Goal: Transaction & Acquisition: Book appointment/travel/reservation

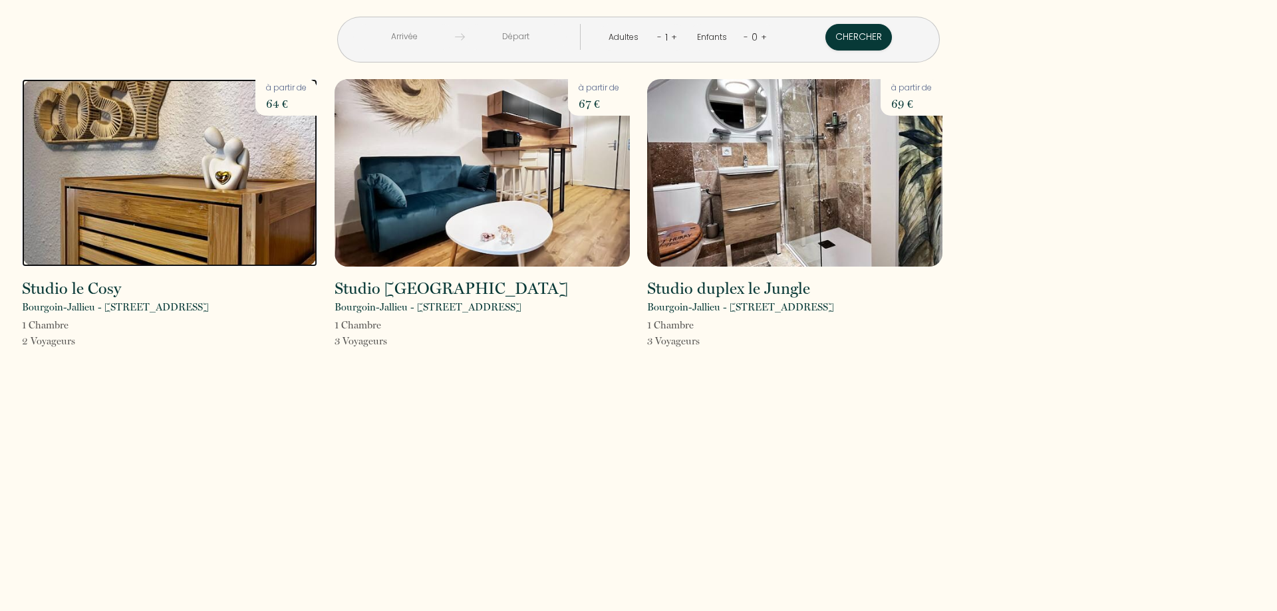
click at [224, 162] on img at bounding box center [169, 173] width 295 height 188
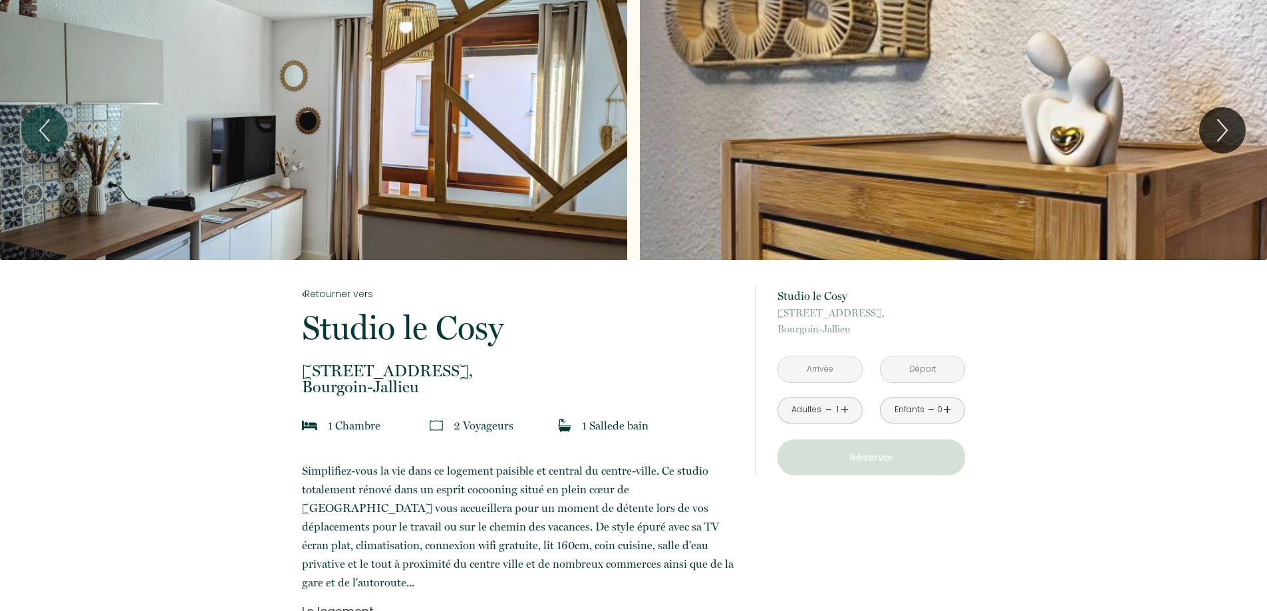
scroll to position [133, 0]
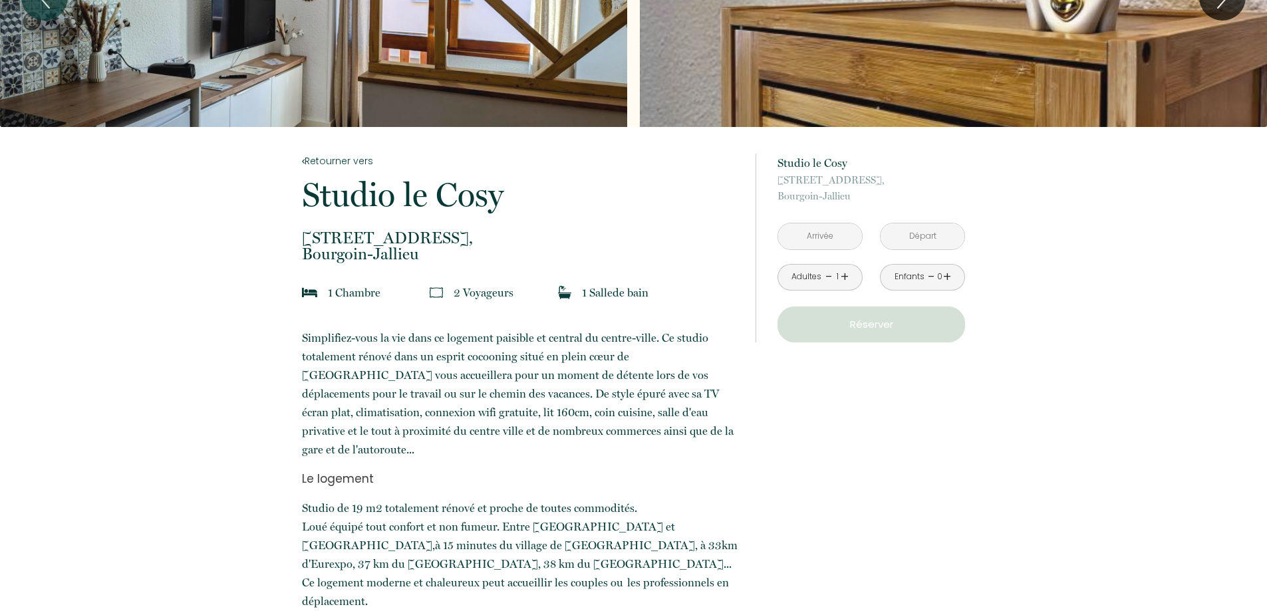
click at [826, 239] on input "text" at bounding box center [820, 237] width 84 height 26
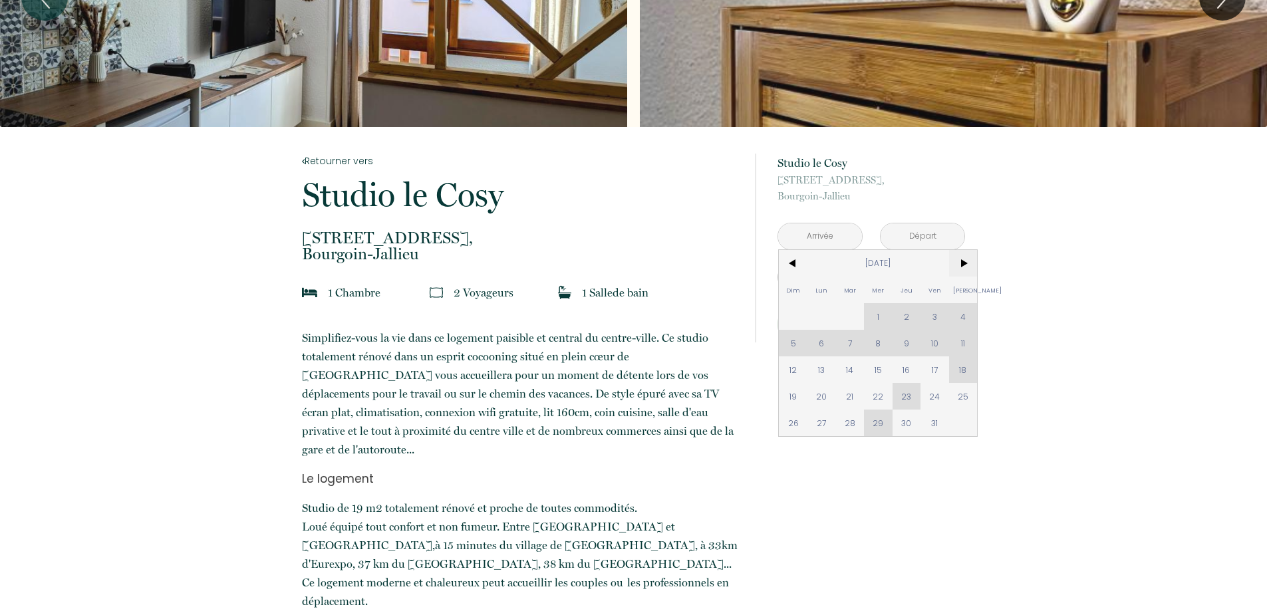
click at [961, 263] on span ">" at bounding box center [963, 263] width 29 height 27
click at [940, 316] on span "5" at bounding box center [935, 316] width 29 height 27
type input "[DATE]"
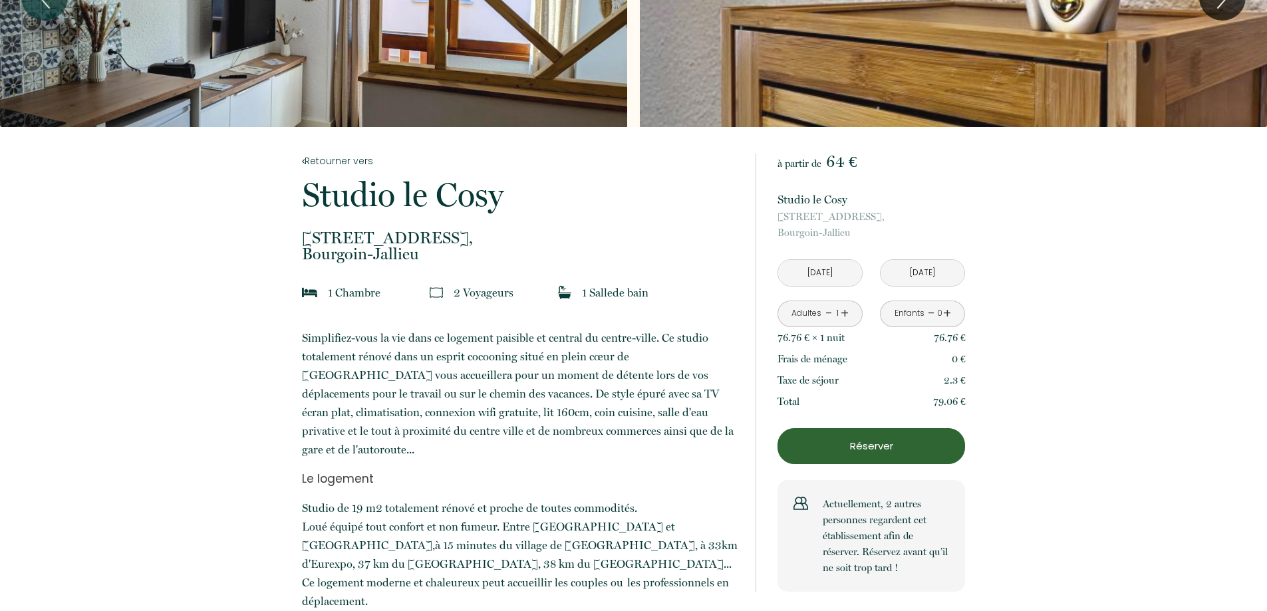
click at [922, 271] on input "[DATE]" at bounding box center [923, 273] width 84 height 26
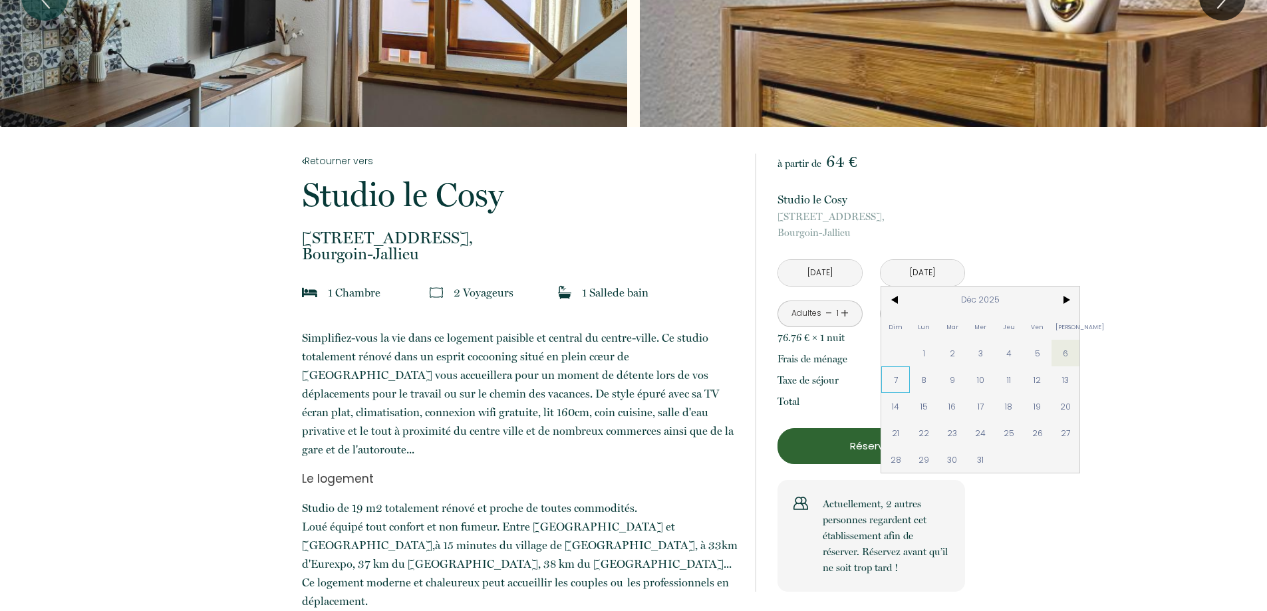
click at [903, 379] on span "7" at bounding box center [895, 380] width 29 height 27
type input "[DATE]"
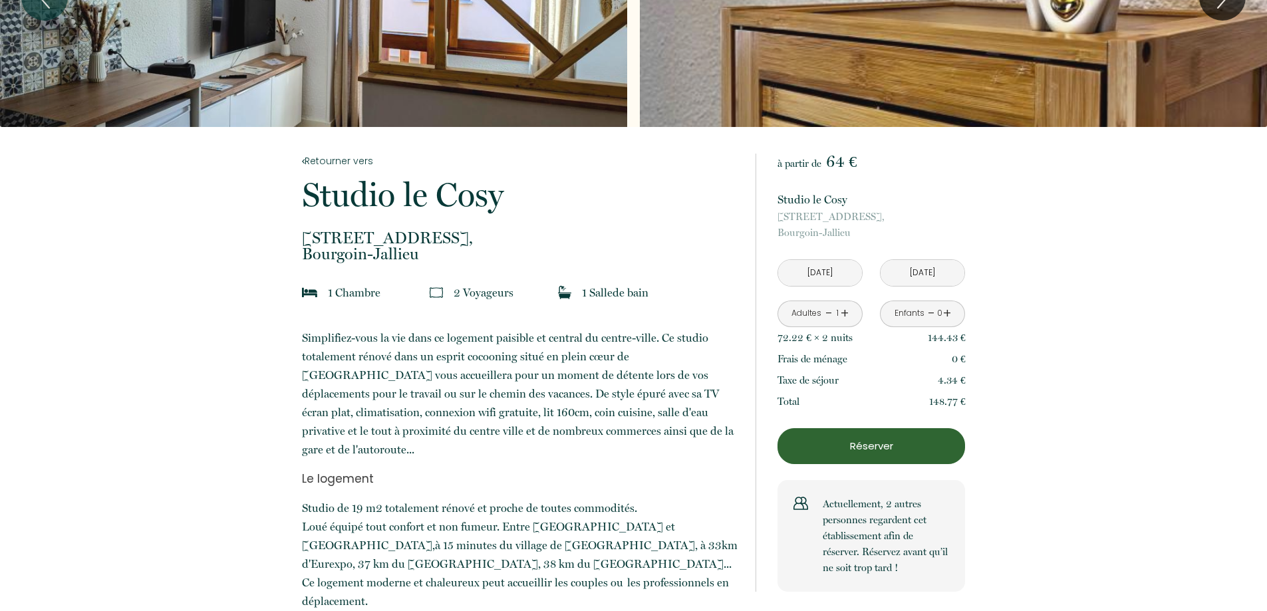
click at [846, 313] on link "+" at bounding box center [845, 313] width 8 height 21
click at [866, 444] on p "Réserver" at bounding box center [871, 446] width 178 height 16
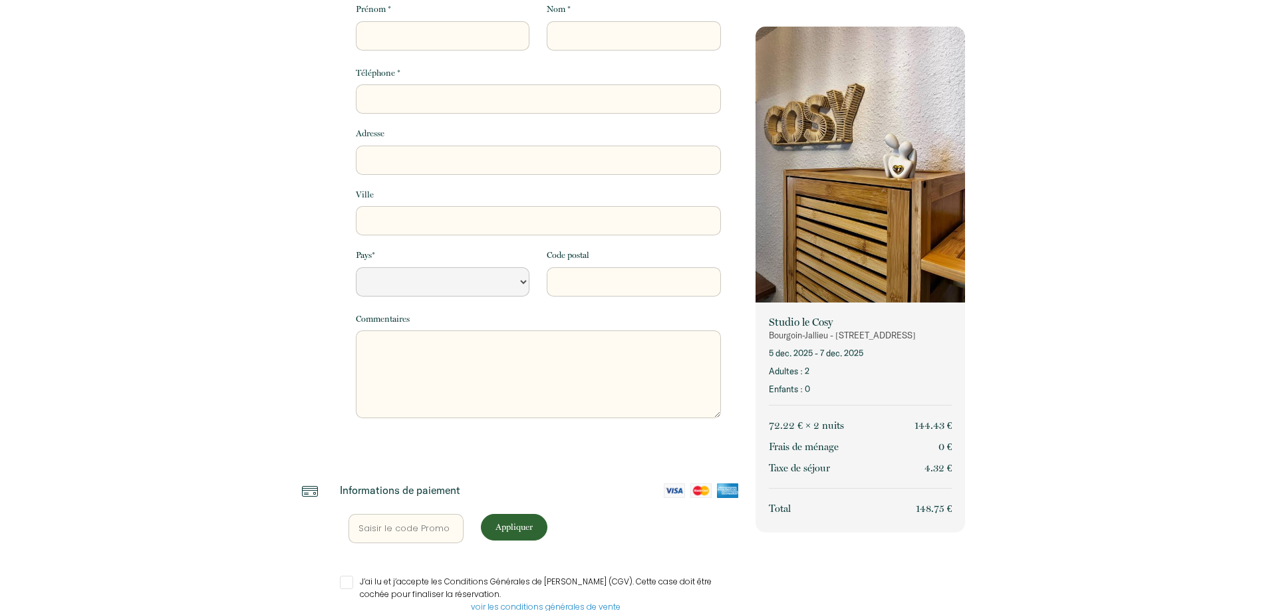
select select "Default select example"
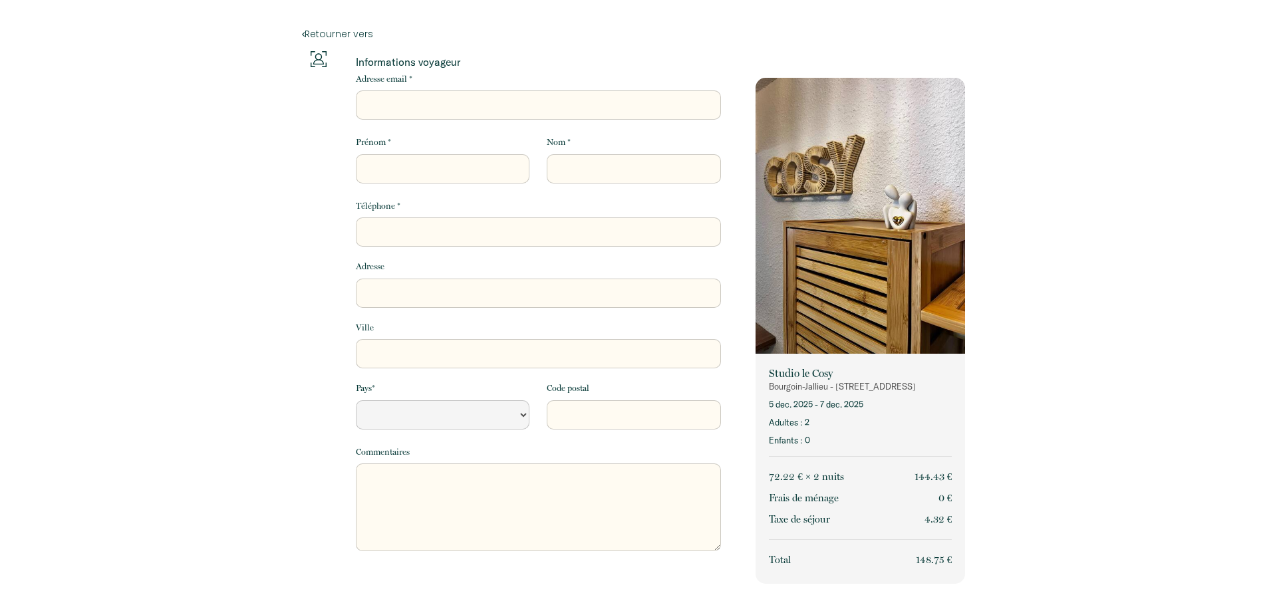
click at [436, 172] on input "Prénom *" at bounding box center [443, 168] width 174 height 29
type input "t"
select select "Default select example"
type input "th"
select select "Default select example"
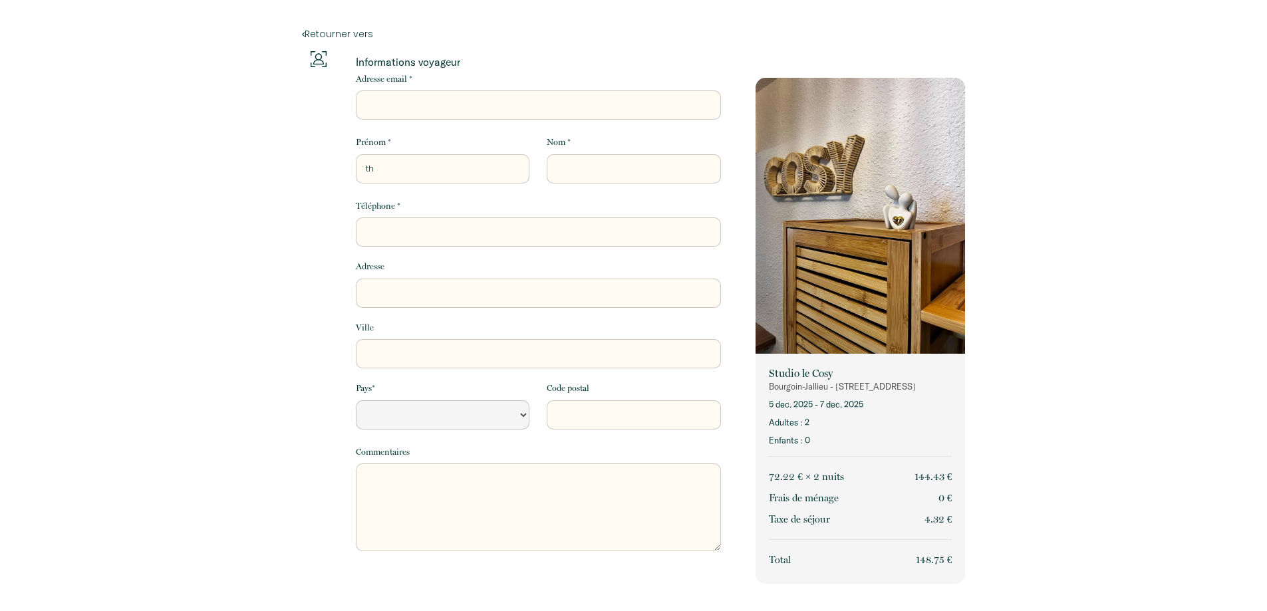
type input "thy"
select select "Default select example"
type input "thye"
select select "Default select example"
type input "thyer"
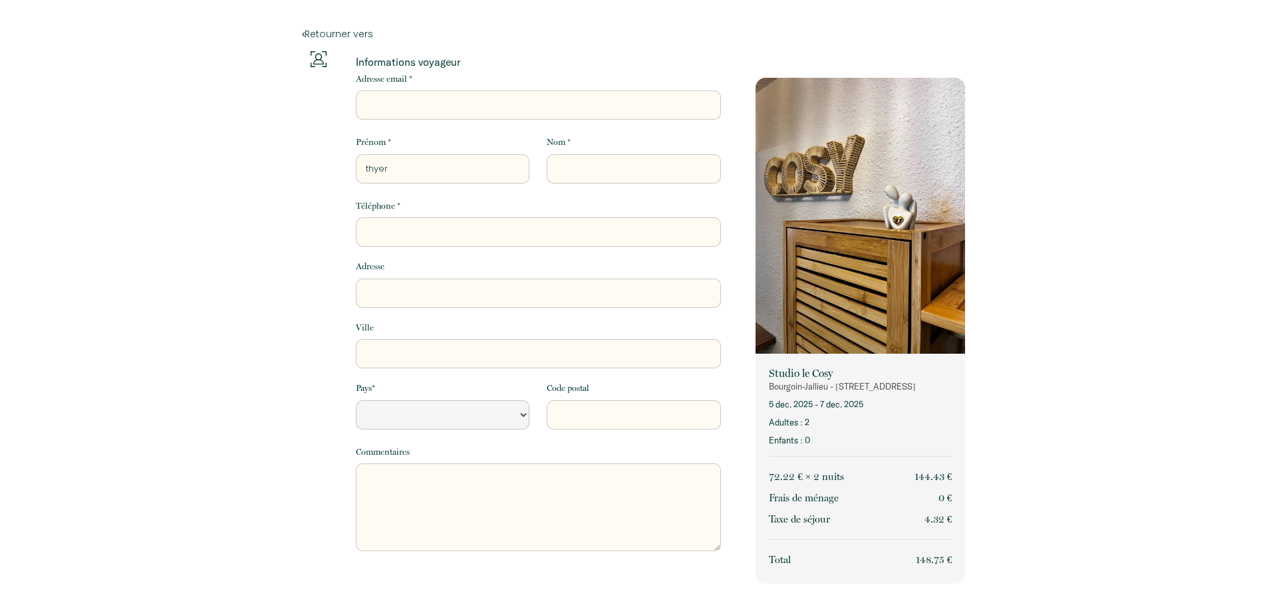
select select "Default select example"
type input "thyerr"
select select "Default select example"
type input "thyerry"
select select "Default select example"
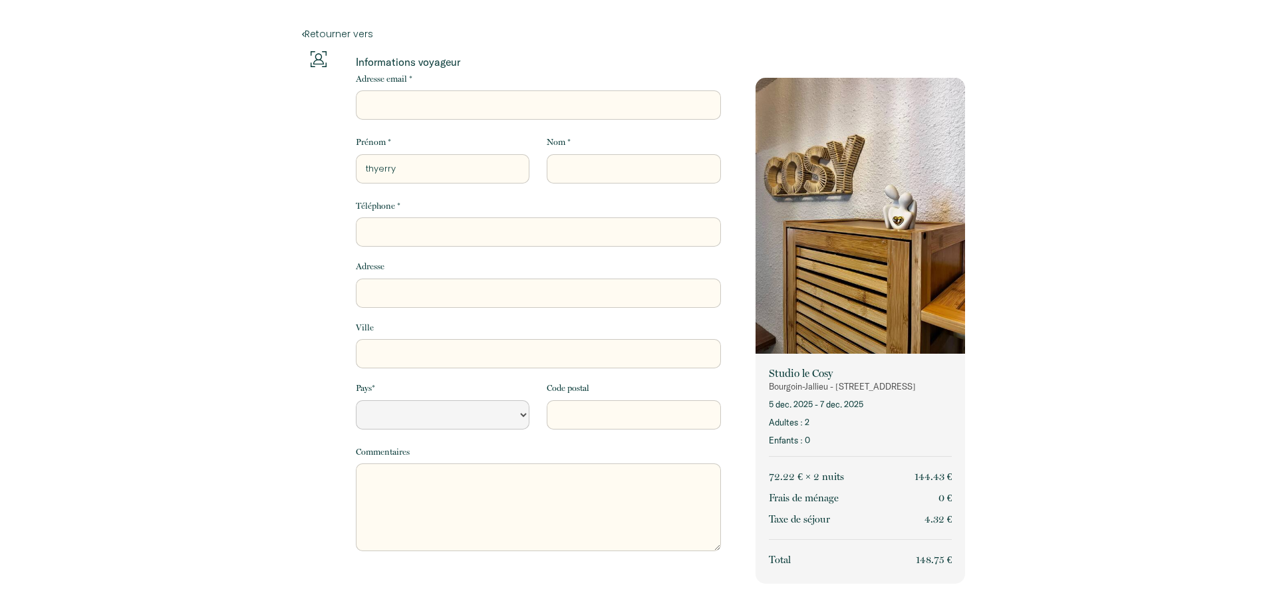
type input "thyerry"
click at [589, 168] on input "Nom *" at bounding box center [634, 168] width 174 height 29
type input "B"
select select "Default select example"
type input "BE"
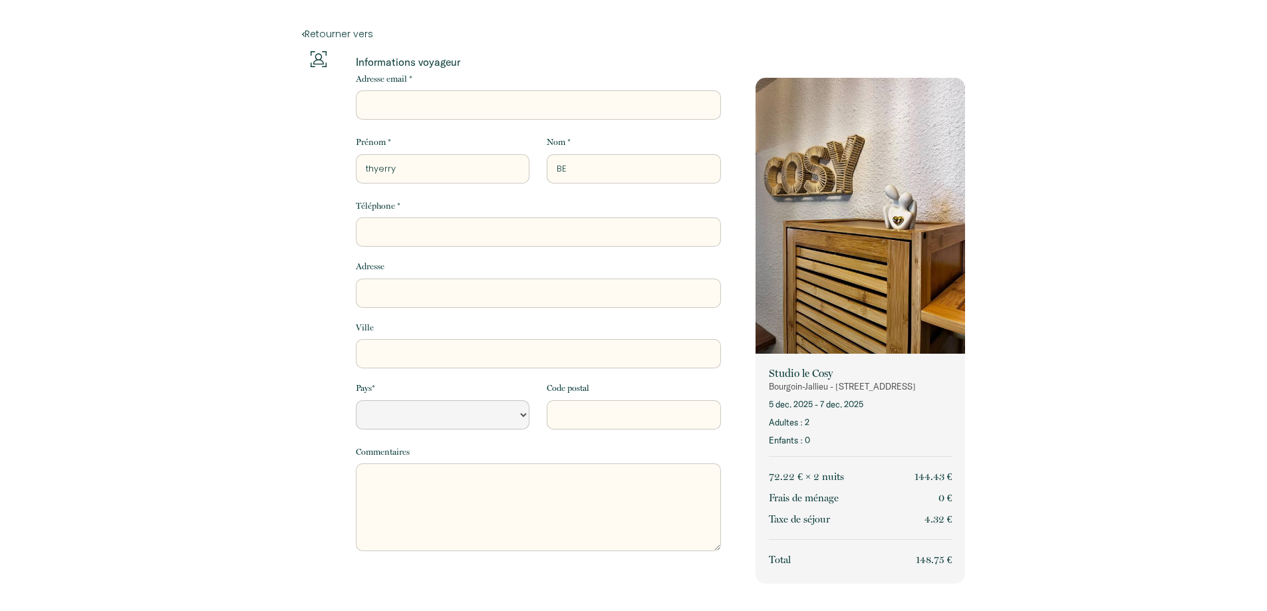
select select "Default select example"
type input "BER"
select select "Default select example"
type input "[GEOGRAPHIC_DATA]"
select select "Default select example"
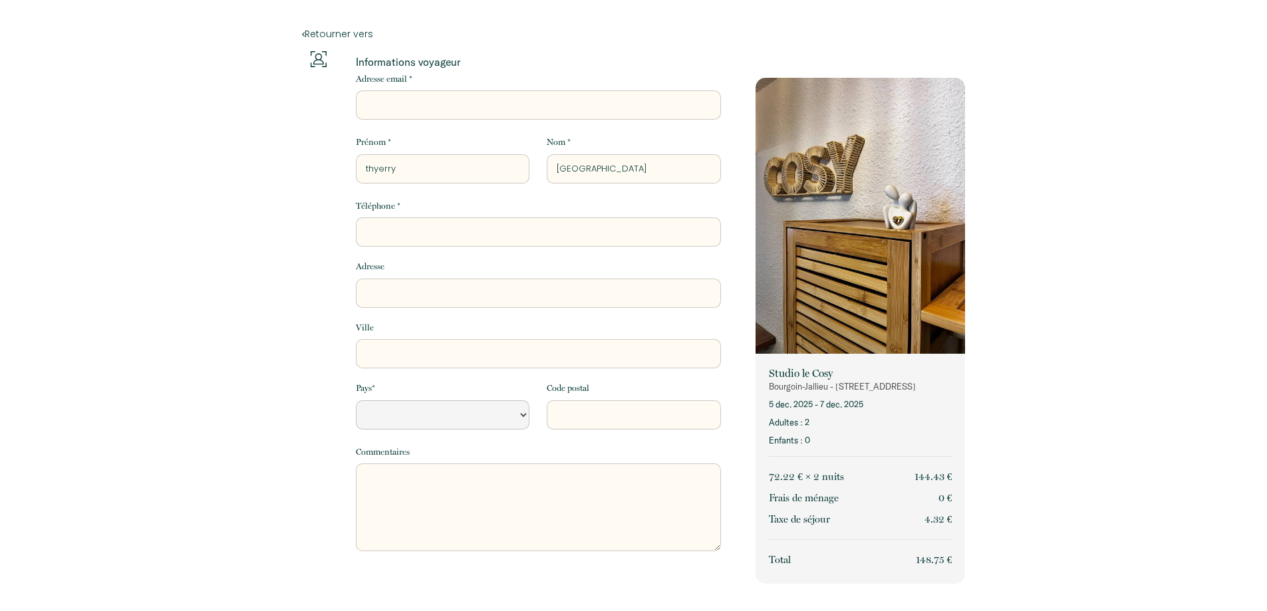
type input "BERNA"
select select "Default select example"
type input "BERNAR"
select select "Default select example"
type input "[PERSON_NAME]"
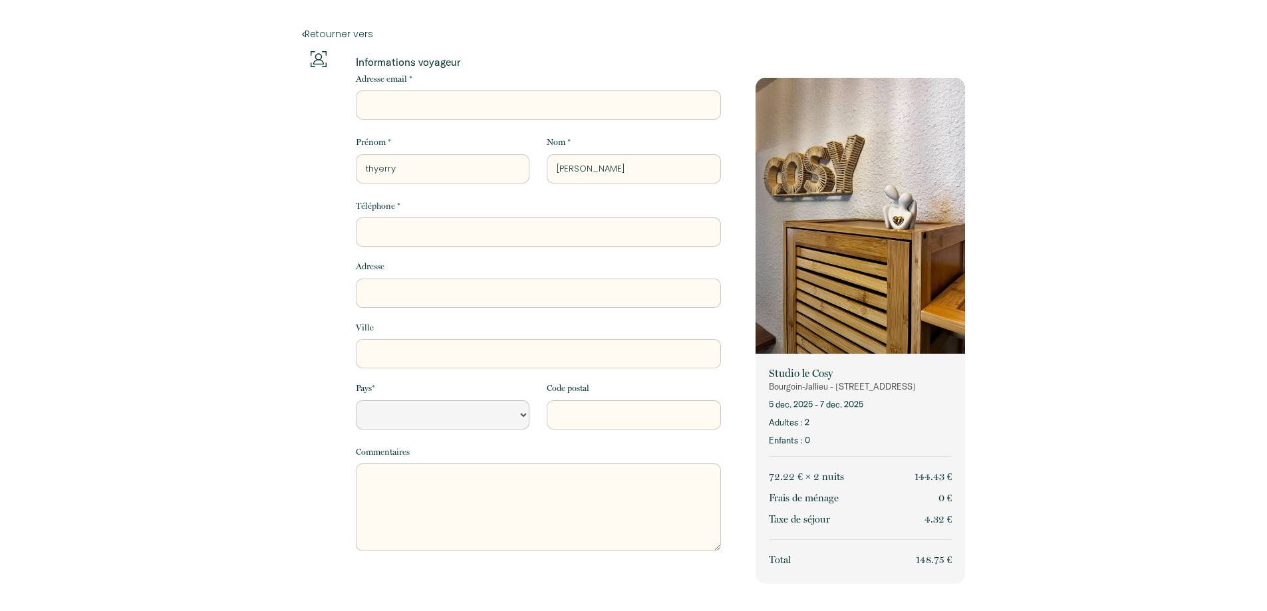
select select "Default select example"
type input "[PERSON_NAME]"
click at [480, 234] on input "Téléphone *" at bounding box center [538, 232] width 365 height 29
click at [409, 354] on input "Ville" at bounding box center [538, 353] width 365 height 29
type input "N"
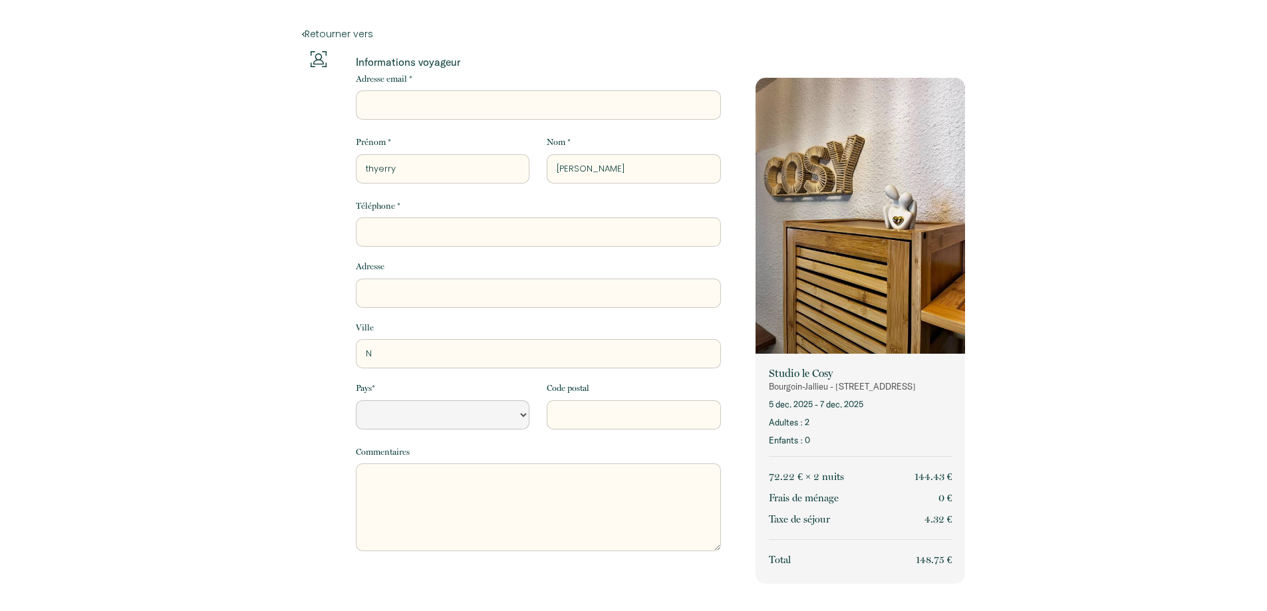
select select "Default select example"
type input "NI"
select select "Default select example"
type input "NIO"
select select "Default select example"
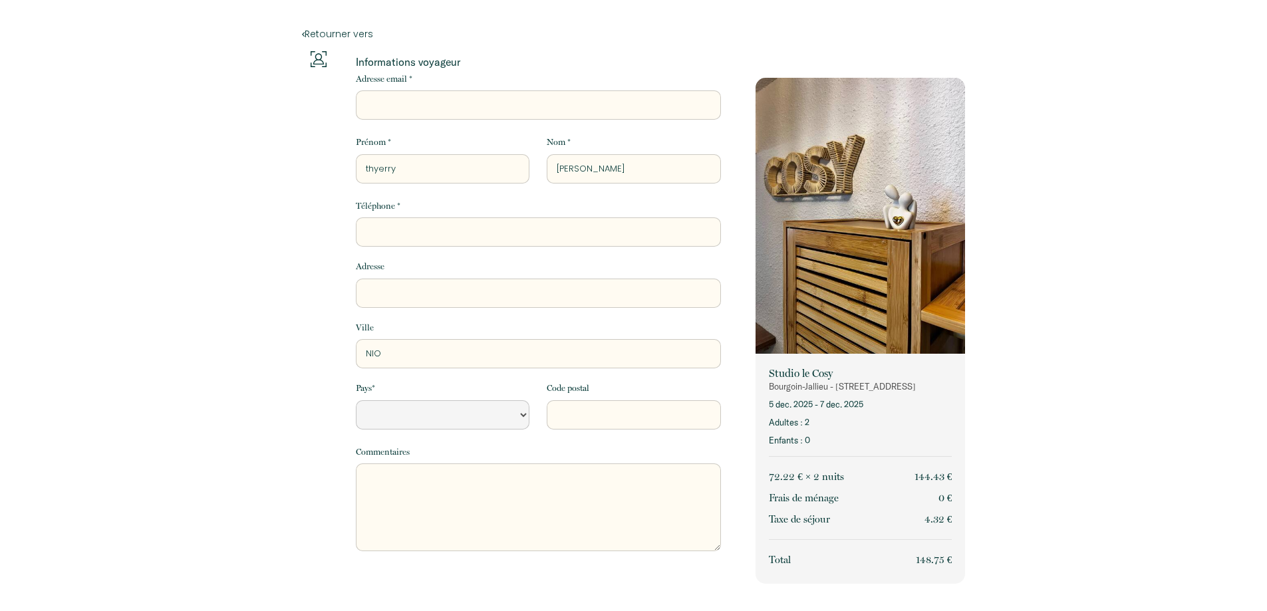
type input "NIOR"
select select "Default select example"
type input "NIORT"
select select "Default select example"
type input "NIORT"
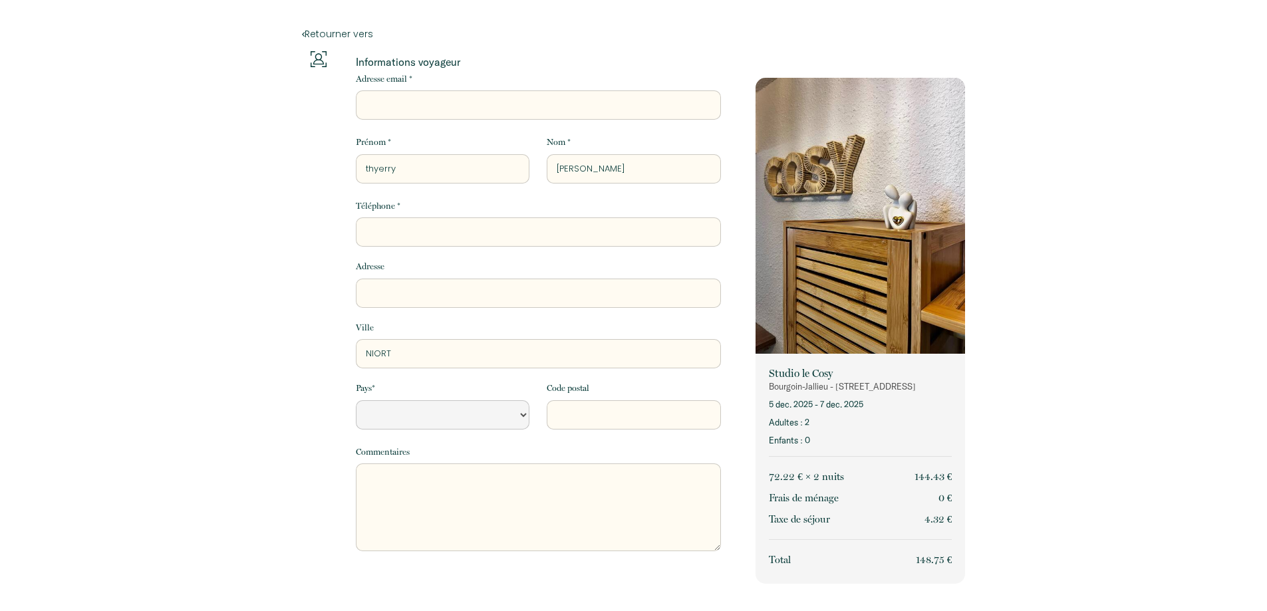
click at [484, 411] on select "[GEOGRAPHIC_DATA] [GEOGRAPHIC_DATA] [GEOGRAPHIC_DATA] [GEOGRAPHIC_DATA] [GEOGRA…" at bounding box center [443, 414] width 174 height 29
select select "FR"
click at [356, 400] on select "[GEOGRAPHIC_DATA] [GEOGRAPHIC_DATA] [GEOGRAPHIC_DATA] [GEOGRAPHIC_DATA] [GEOGRA…" at bounding box center [443, 414] width 174 height 29
click at [593, 415] on input "Code postal" at bounding box center [634, 414] width 174 height 29
type input "79000"
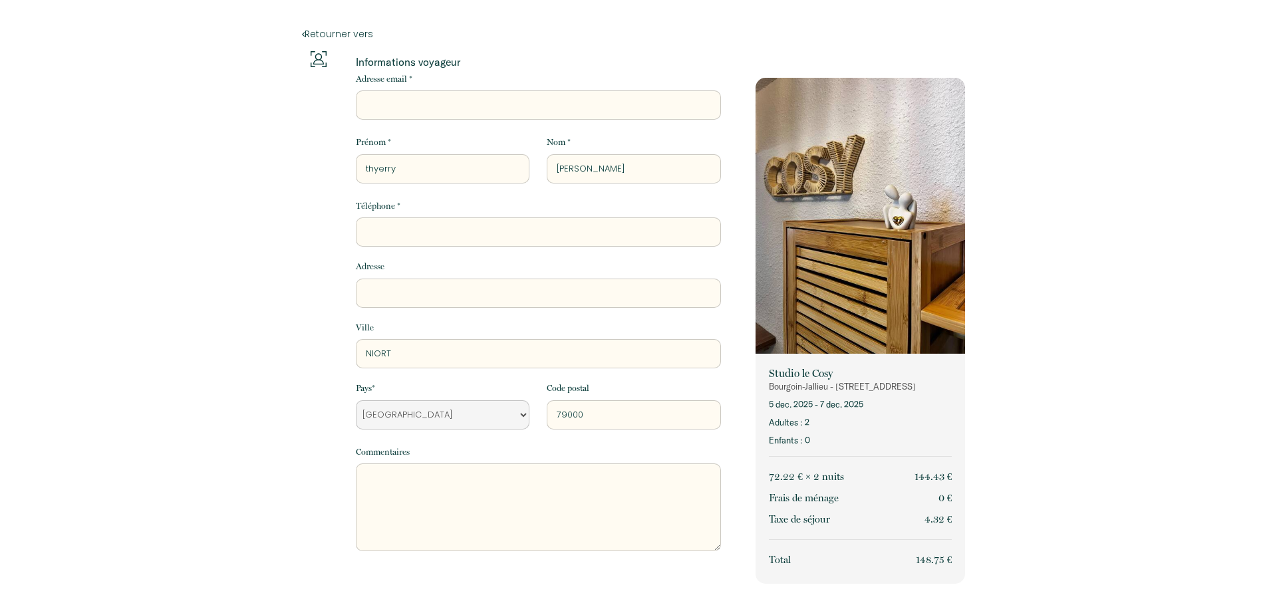
click at [403, 231] on input "Téléphone *" at bounding box center [538, 232] width 365 height 29
type input "0684155923"
click at [384, 103] on input "Adresse email *" at bounding box center [538, 104] width 365 height 29
click at [391, 486] on textarea at bounding box center [538, 508] width 365 height 88
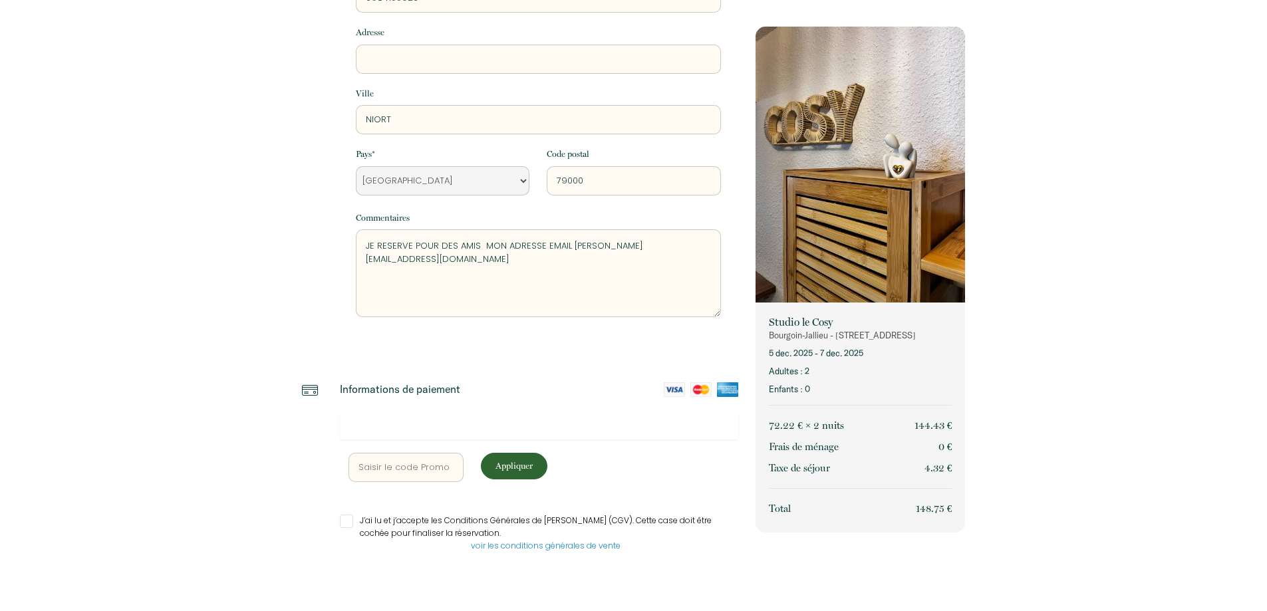
type textarea "JE RESERVE POUR DES AMIS MON ADRESSE EMAIL [PERSON_NAME][EMAIL_ADDRESS][DOMAIN_…"
drag, startPoint x: 348, startPoint y: 523, endPoint x: 410, endPoint y: 507, distance: 63.9
click at [354, 518] on input "J’ai lu et j’accepte les Conditions Générales de [PERSON_NAME] (CGV). Cette cas…" at bounding box center [539, 521] width 399 height 13
checkbox input "true"
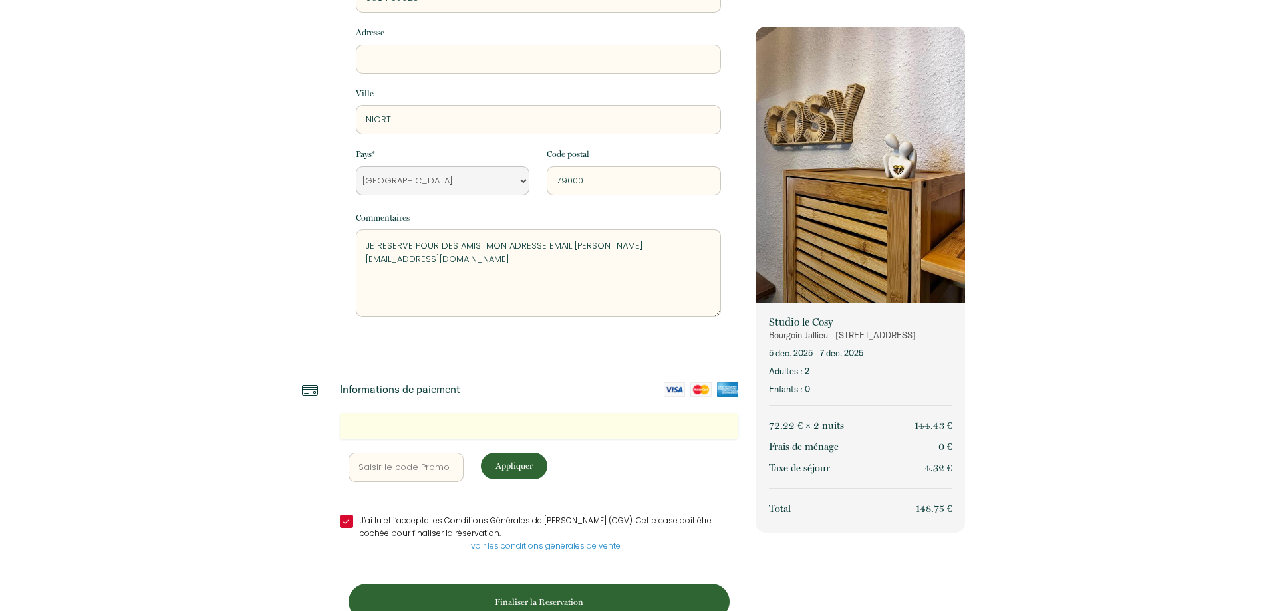
click at [518, 472] on p "Appliquer" at bounding box center [514, 466] width 57 height 13
click at [543, 596] on p "Finaliser la Reservation" at bounding box center [539, 602] width 372 height 13
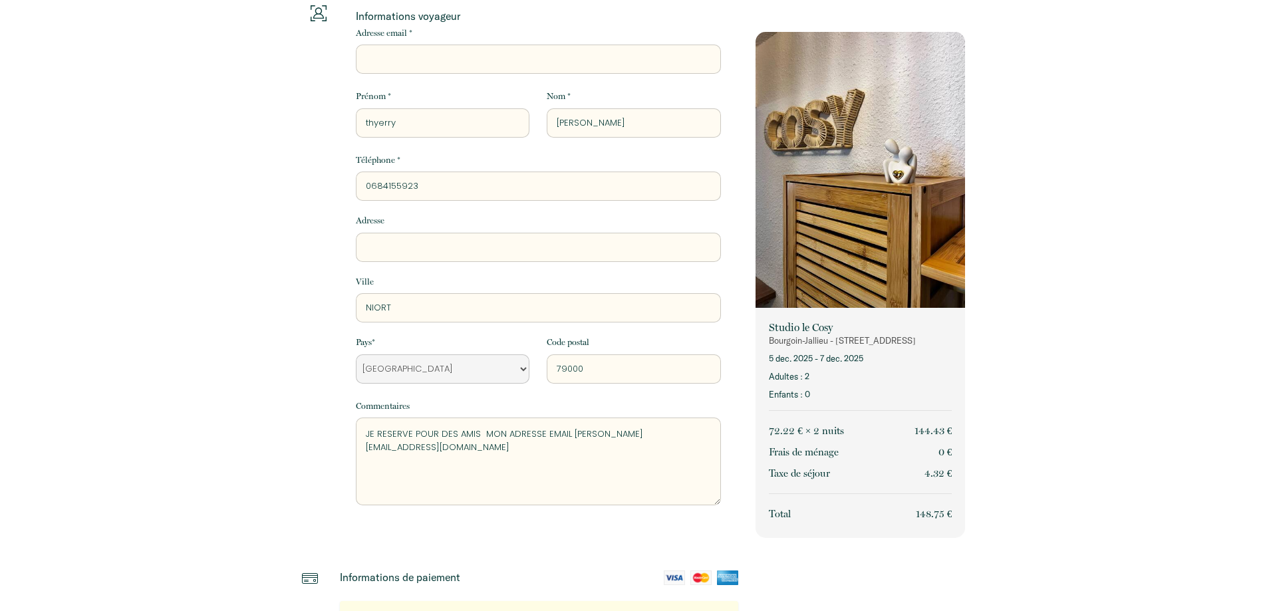
scroll to position [0, 0]
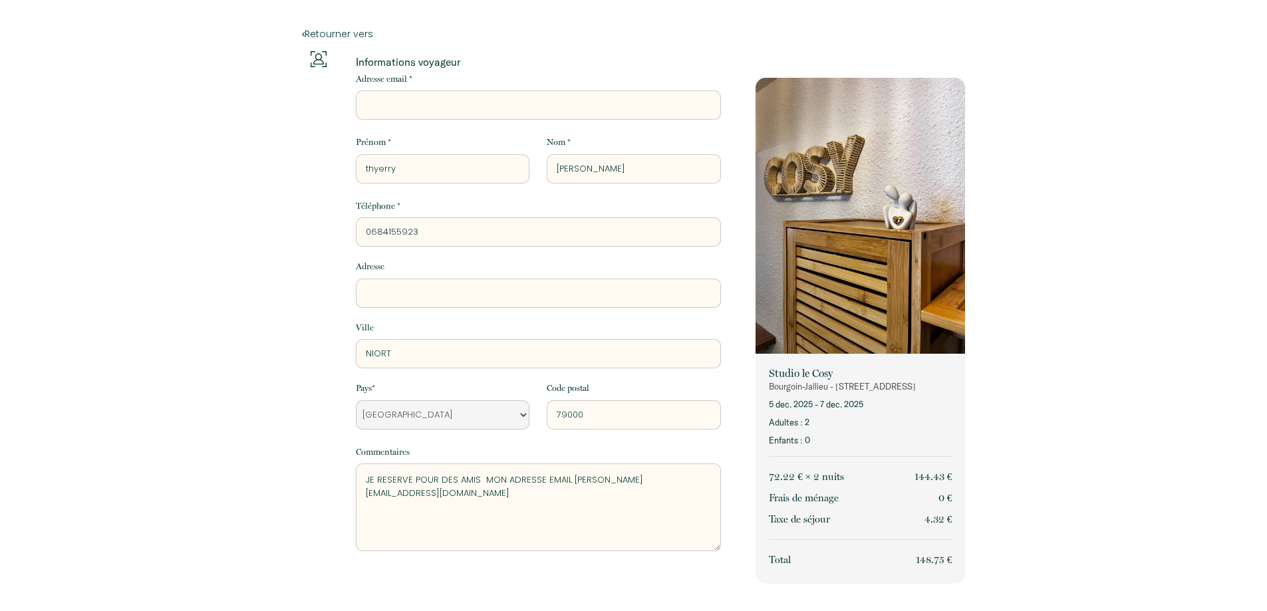
click at [526, 102] on input "Adresse email *" at bounding box center [538, 104] width 365 height 29
type input "[EMAIL_ADDRESS][DOMAIN_NAME]"
type input "[STREET_ADDRESS]"
click at [505, 168] on input "thyerry" at bounding box center [443, 168] width 174 height 29
type input "t"
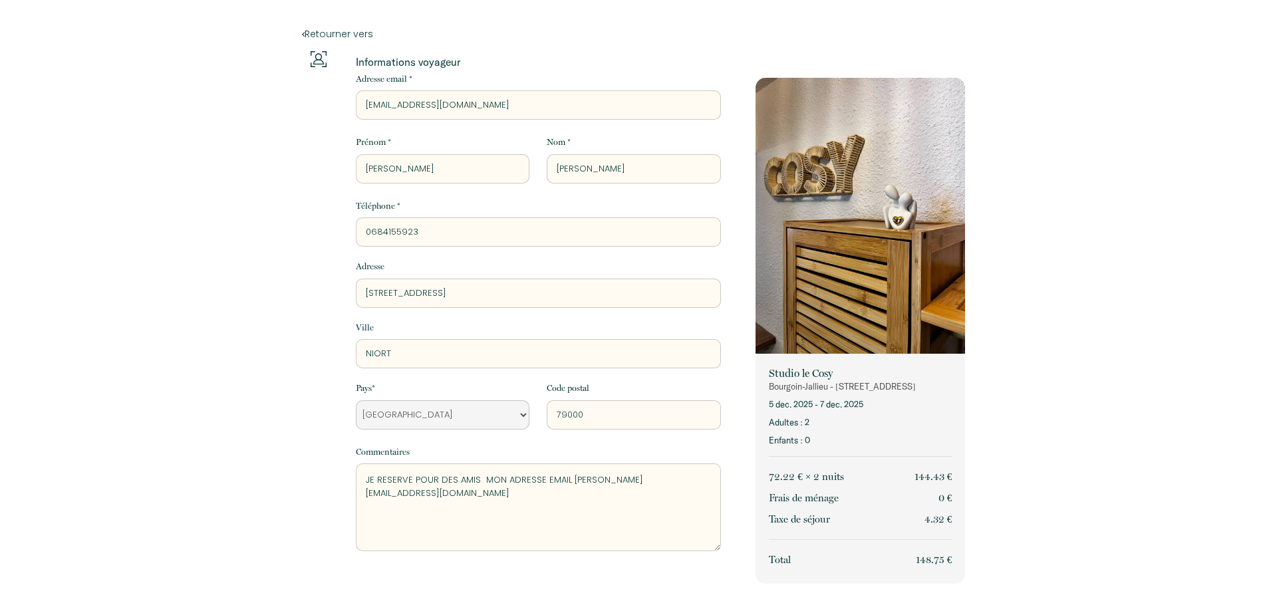
type input "[PERSON_NAME]"
click at [597, 167] on input "[PERSON_NAME]" at bounding box center [634, 168] width 174 height 29
type input "B"
type input "VERNAYRE"
click at [544, 227] on input "0684155923" at bounding box center [538, 232] width 365 height 29
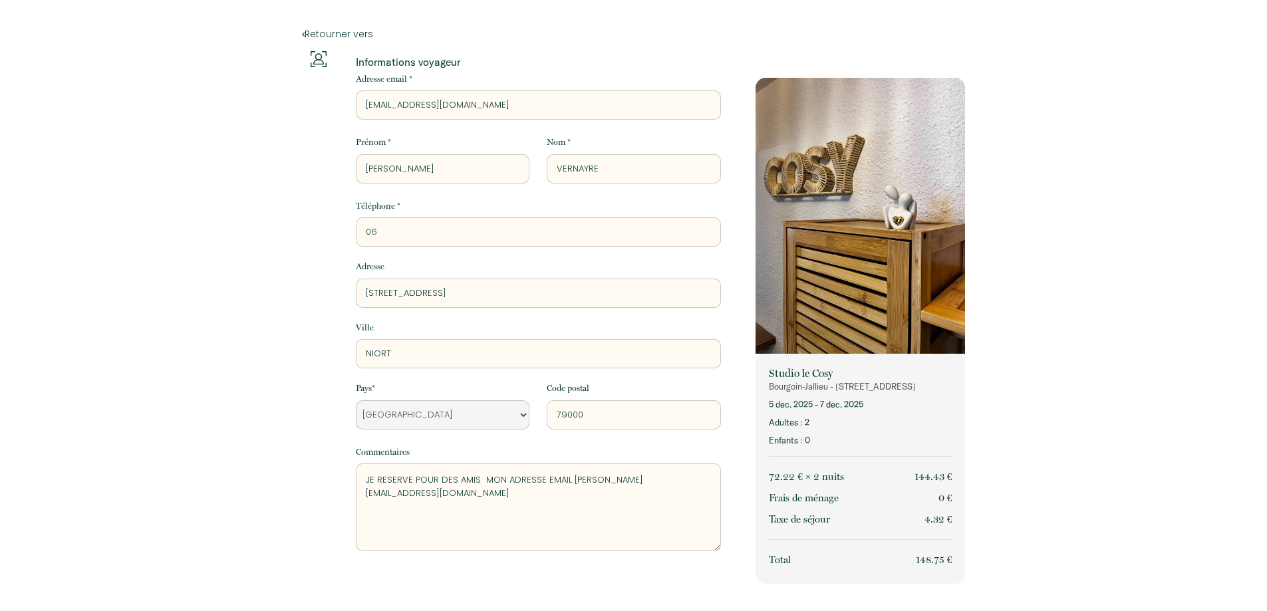
type input "0"
type input "0607560141"
drag, startPoint x: 392, startPoint y: 350, endPoint x: 278, endPoint y: 319, distance: 118.0
click at [311, 344] on div "Informations voyageur Adresse email * [EMAIL_ADDRESS][DOMAIN_NAME] Prénom * [PE…" at bounding box center [520, 318] width 436 height 534
type input "succieu"
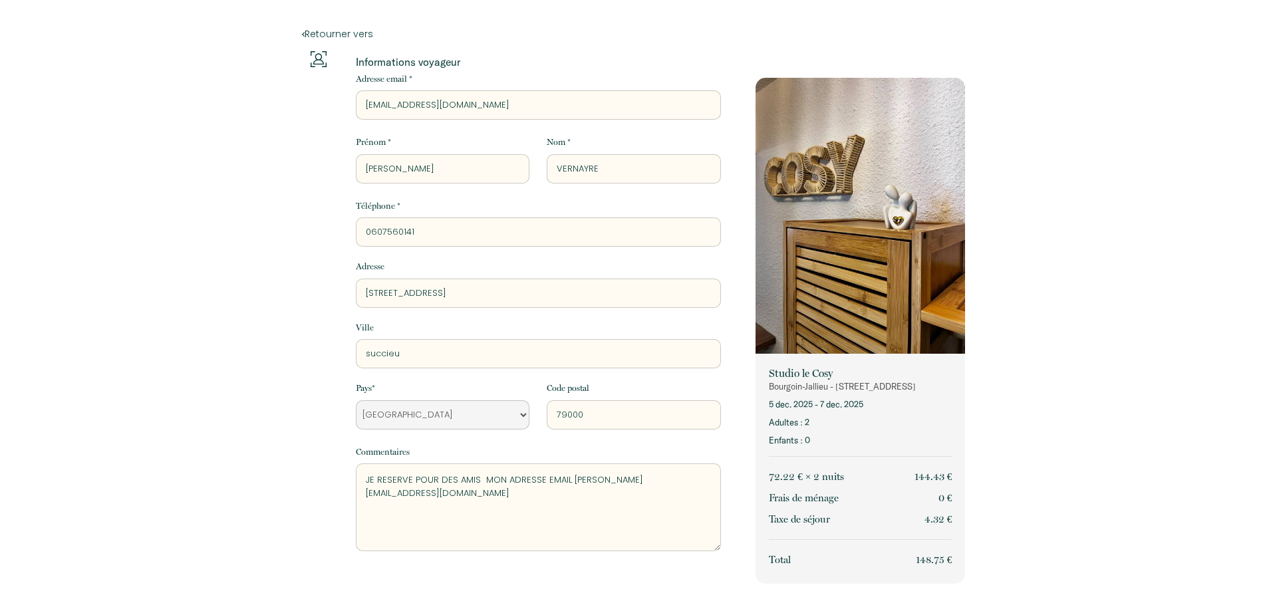
drag, startPoint x: 693, startPoint y: 480, endPoint x: 194, endPoint y: 441, distance: 499.8
click at [194, 441] on div "Retourner vers Informations voyageur Adresse email * [EMAIL_ADDRESS][DOMAIN_NAM…" at bounding box center [633, 440] width 1267 height 881
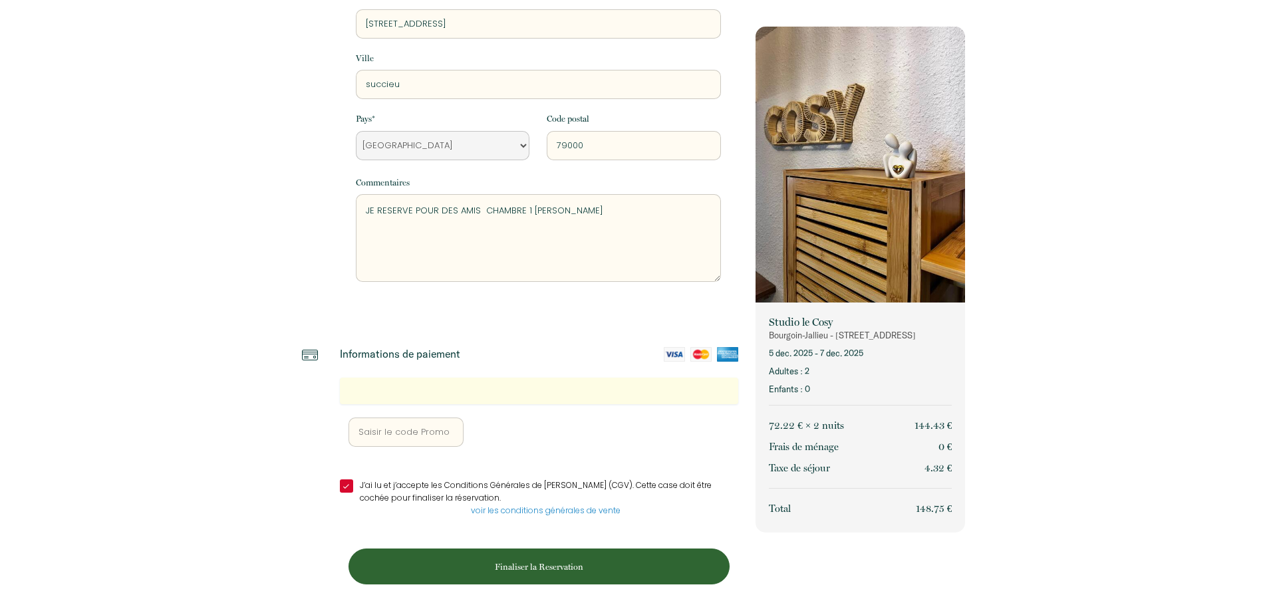
type textarea "JE RESERVE POUR DES AMIS CHAMBRE 1 [PERSON_NAME]"
click at [537, 568] on p "Finaliser la Reservation" at bounding box center [539, 567] width 372 height 13
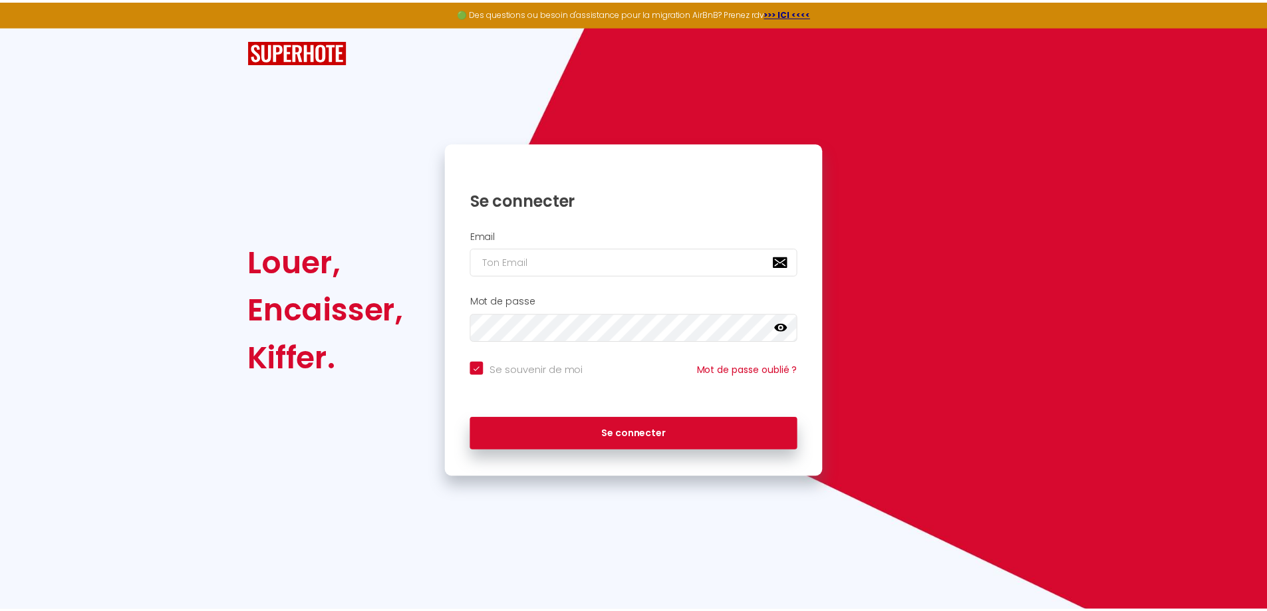
scroll to position [0, 0]
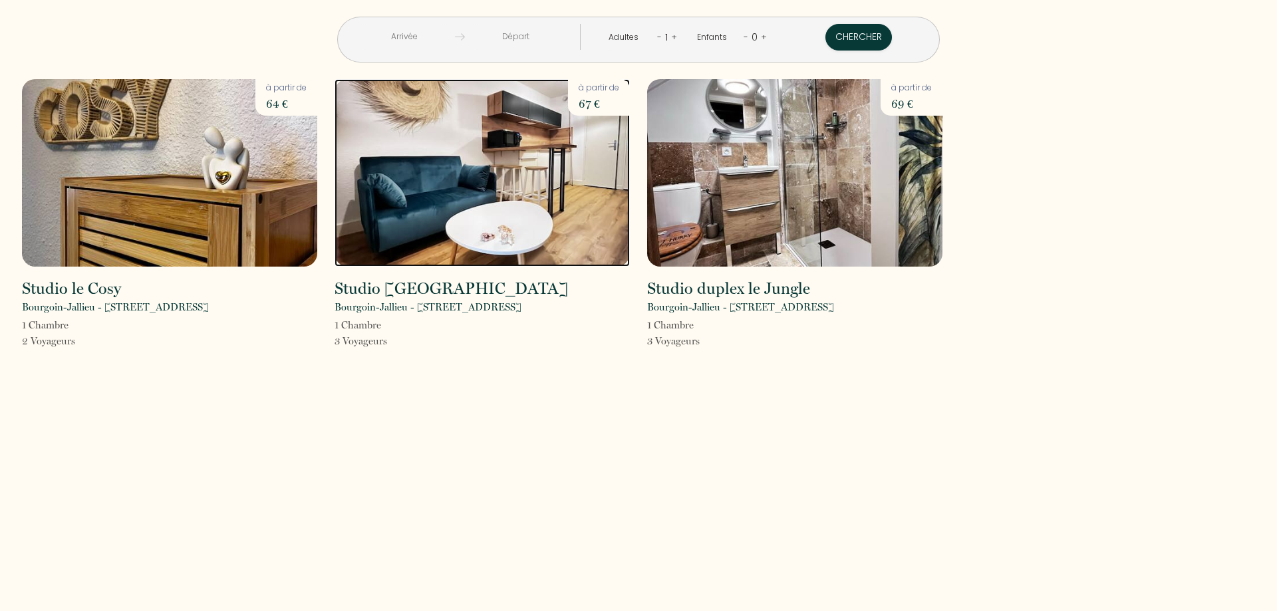
click at [400, 213] on img at bounding box center [482, 173] width 295 height 188
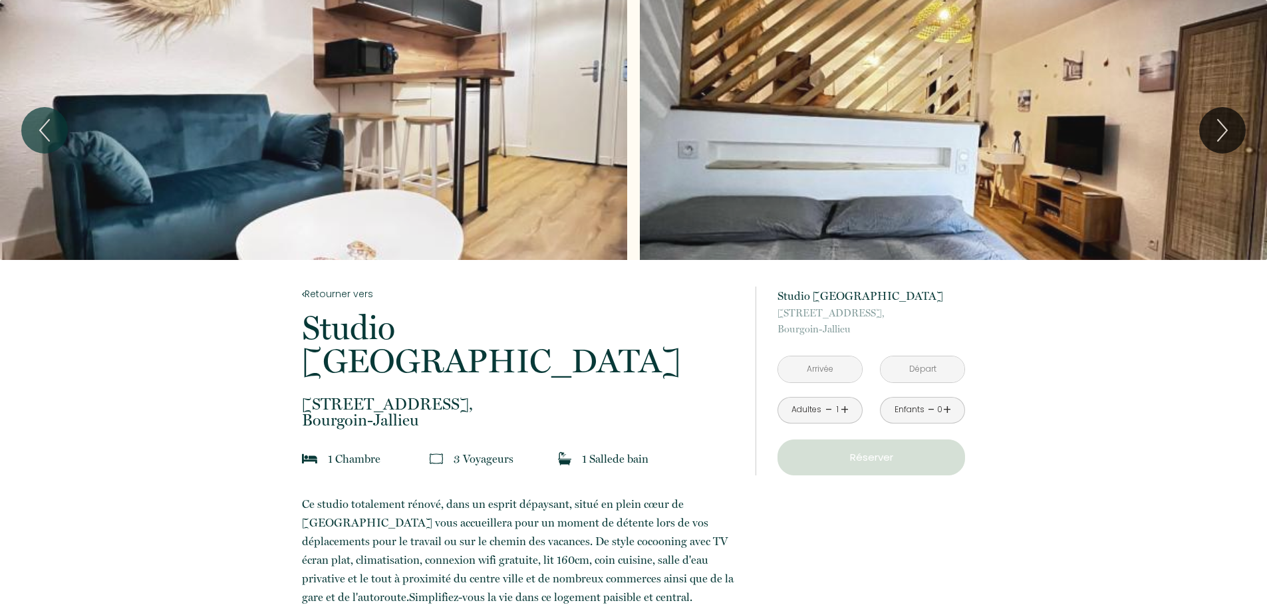
click at [842, 378] on input "text" at bounding box center [820, 370] width 84 height 26
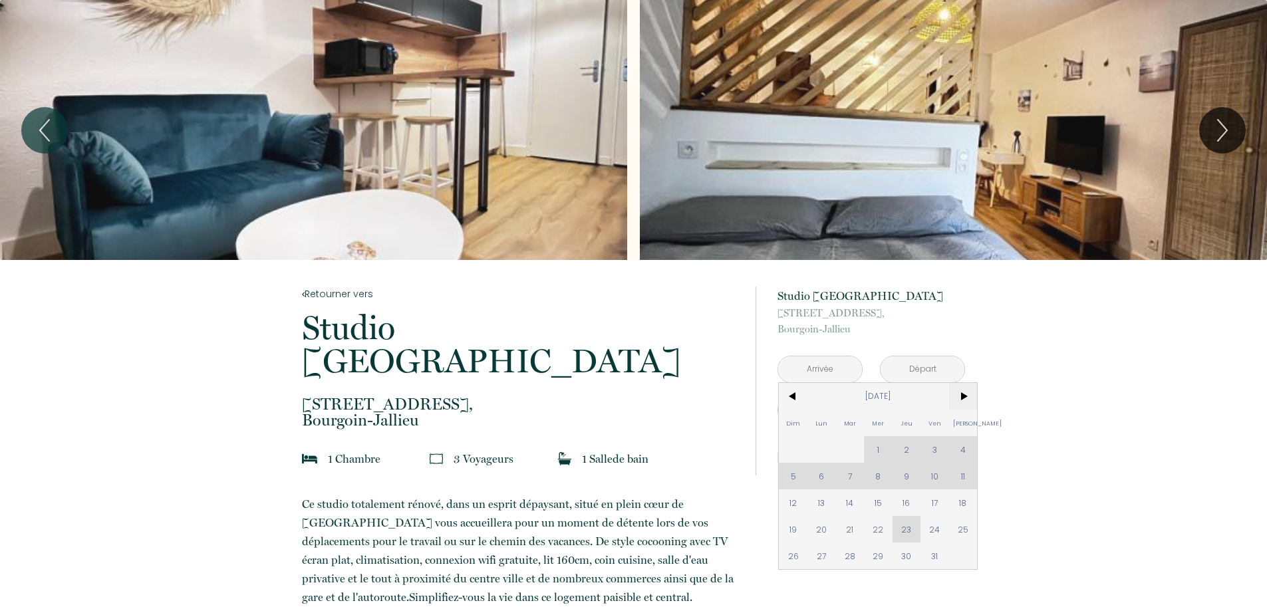
click at [963, 395] on span ">" at bounding box center [963, 396] width 29 height 27
click at [958, 446] on span "6" at bounding box center [963, 449] width 29 height 27
type input "[DATE]"
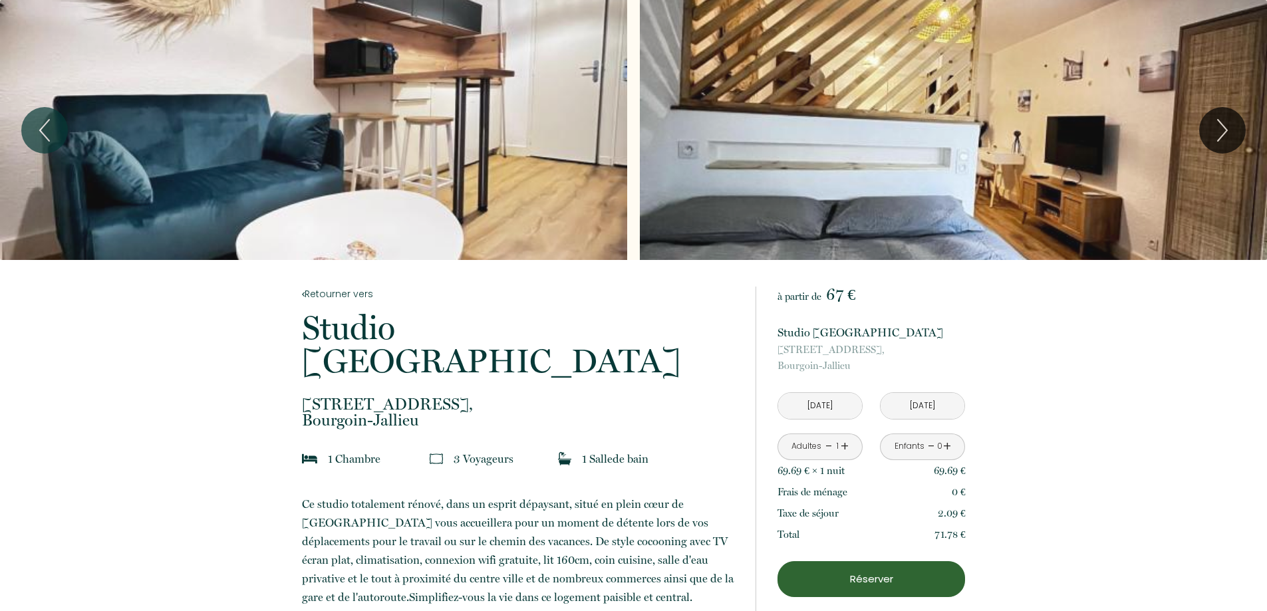
click at [841, 444] on link "+" at bounding box center [845, 446] width 8 height 21
click at [877, 576] on p "Réserver" at bounding box center [871, 579] width 178 height 16
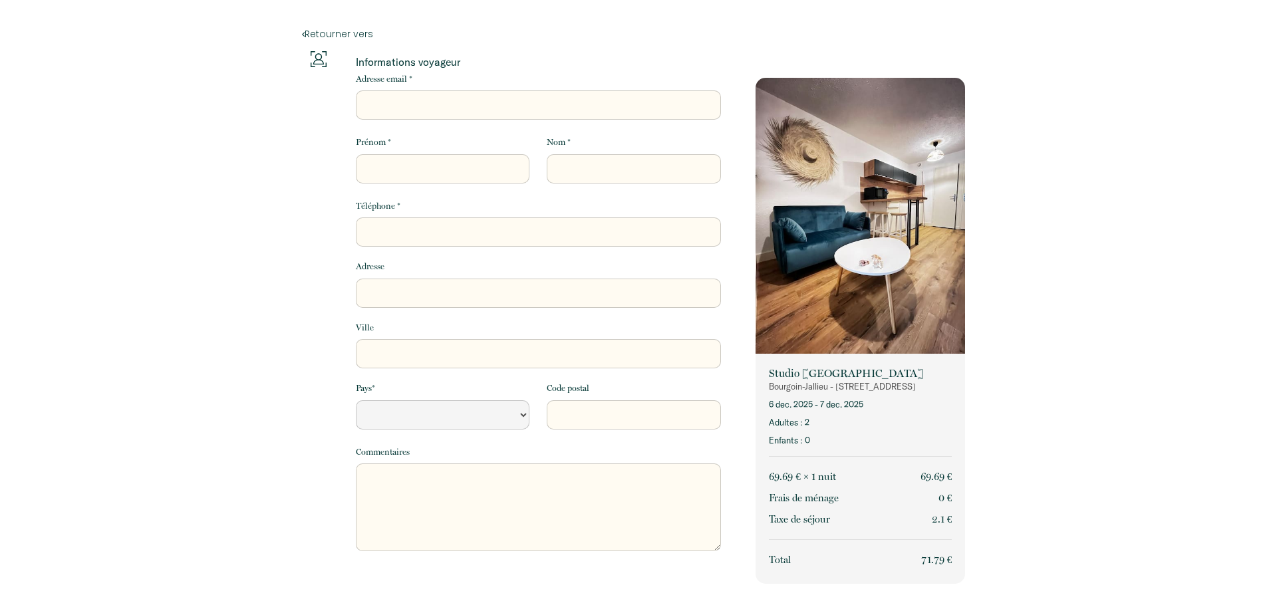
select select "Default select example"
click at [517, 104] on input "Adresse email *" at bounding box center [538, 104] width 365 height 29
type input "[EMAIL_ADDRESS][DOMAIN_NAME]"
type input "0607560141"
type input "[STREET_ADDRESS]"
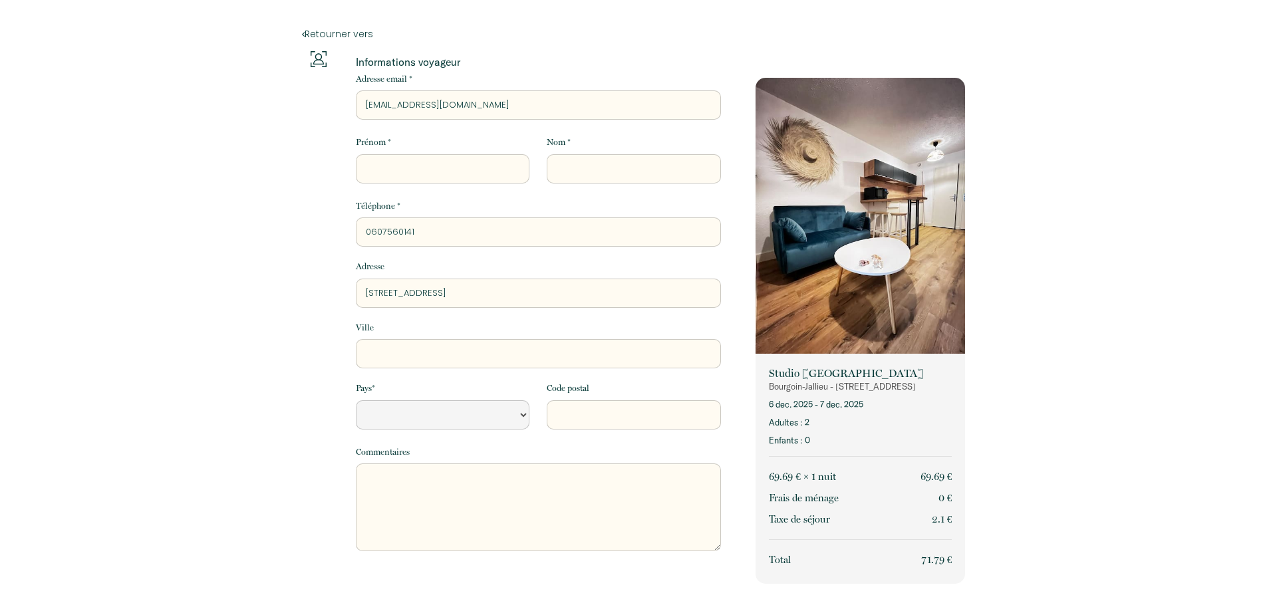
type input "succieu"
select select "FR"
type input "38300"
click at [392, 162] on input "Prénom *" at bounding box center [443, 168] width 174 height 29
type input "[PERSON_NAME]"
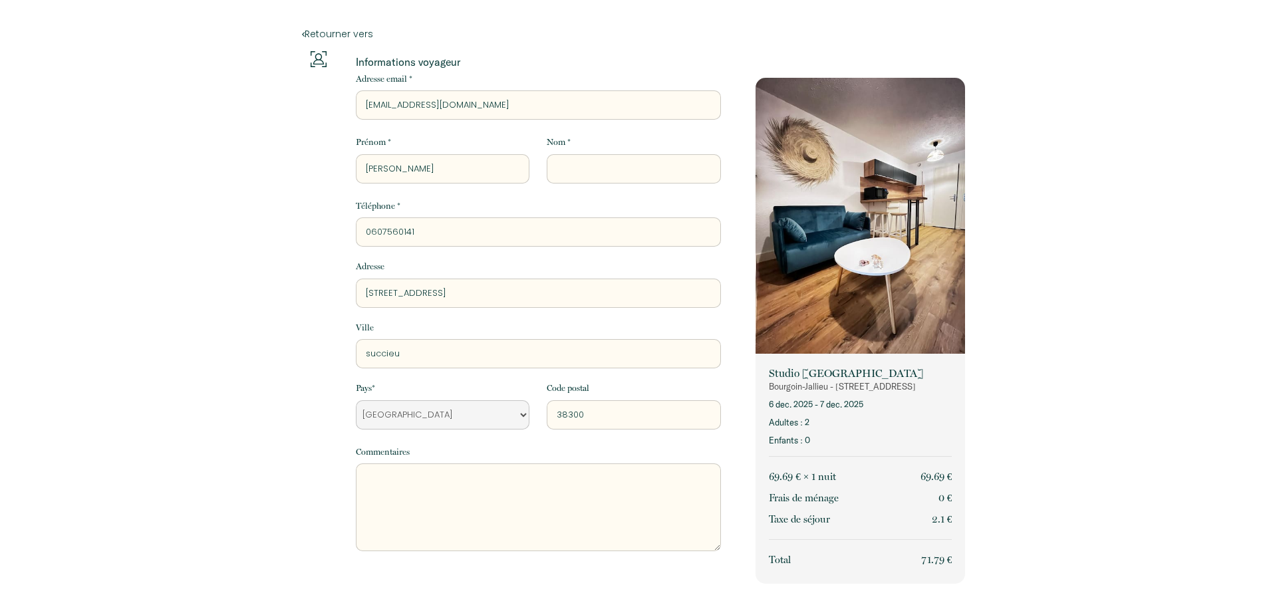
click at [551, 167] on input "Nom *" at bounding box center [634, 168] width 174 height 29
type input "VERNAYRE"
click at [424, 489] on textarea at bounding box center [538, 508] width 365 height 88
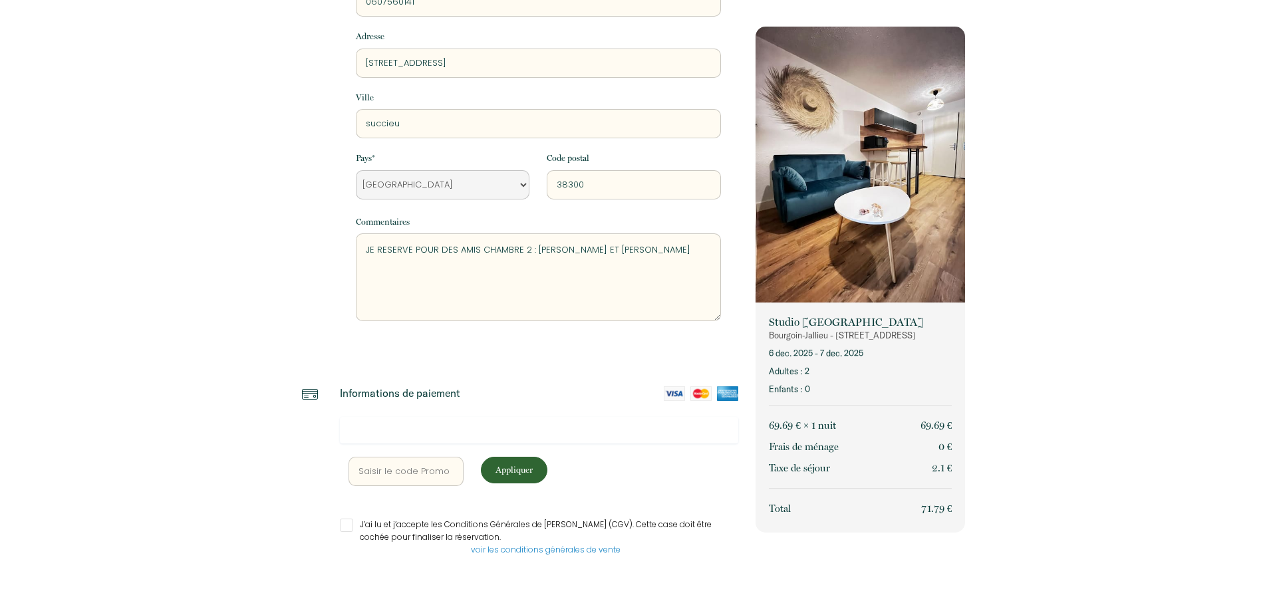
scroll to position [234, 0]
type textarea "JE RESERVE POUR DES AMIS CHAMBRE 2 : GRINSZTAJN LAURENT ET NATAHLIE"
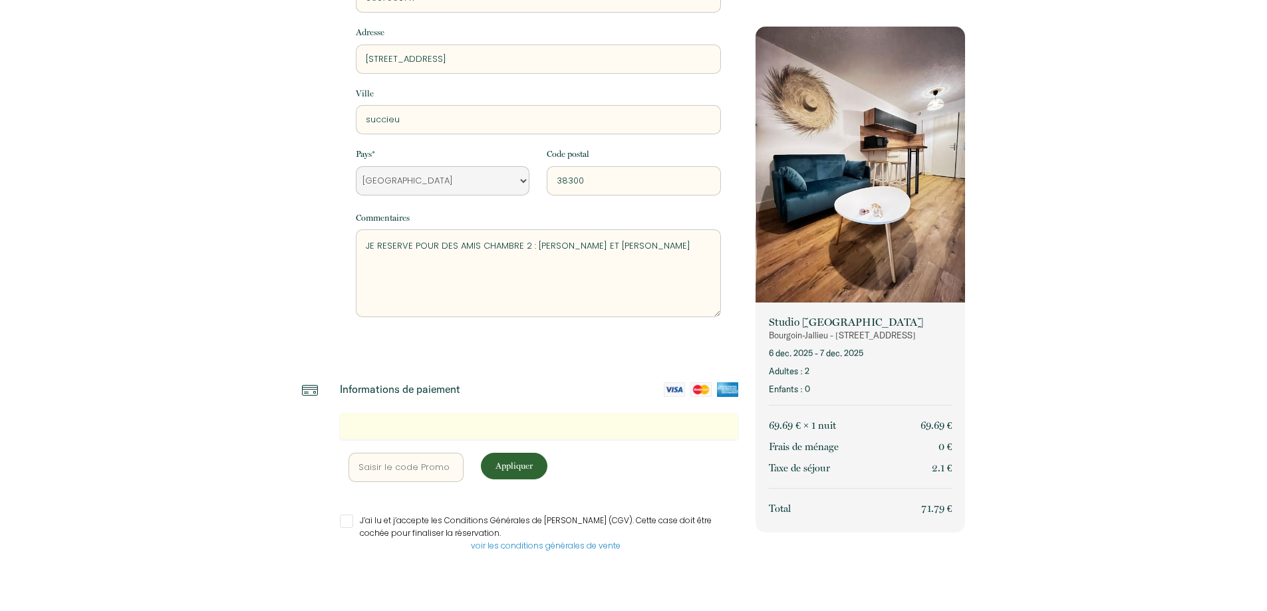
click at [351, 522] on input "J’ai lu et j’accepte les Conditions Générales de [PERSON_NAME] (CGV). Cette cas…" at bounding box center [539, 521] width 399 height 13
checkbox input "true"
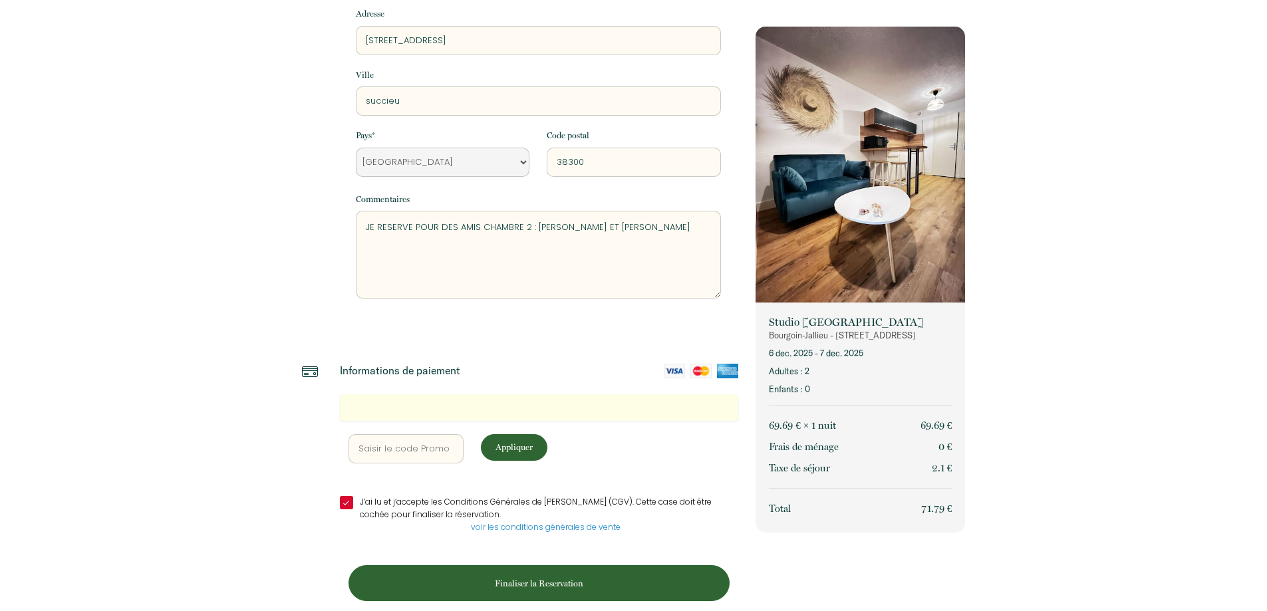
scroll to position [269, 0]
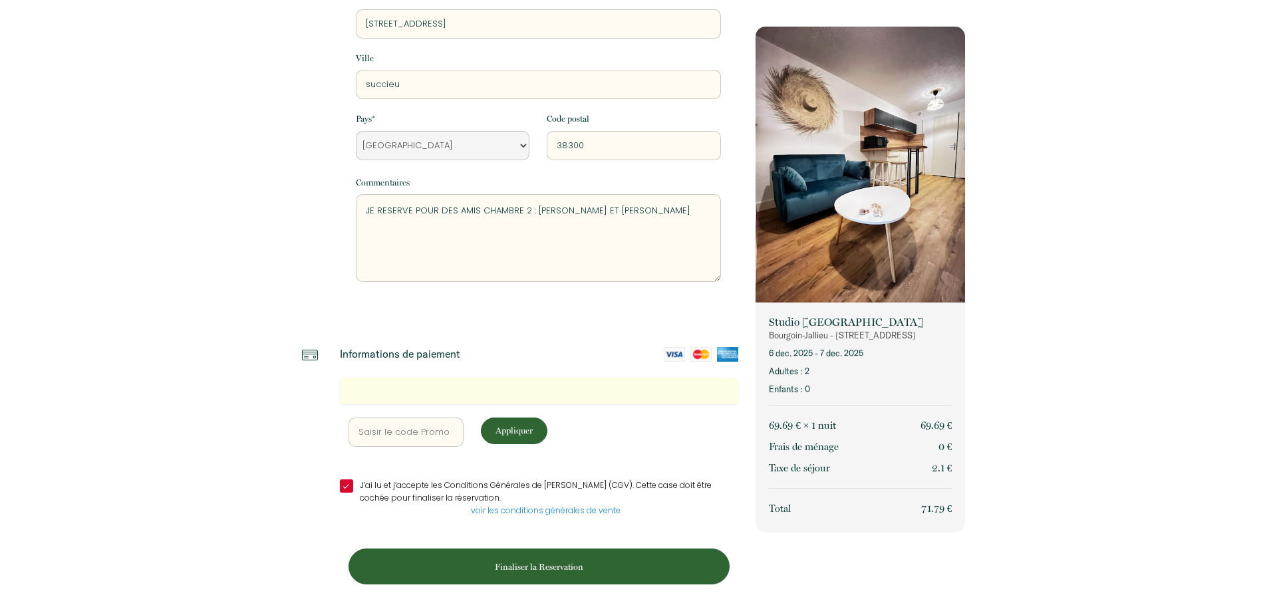
click at [532, 566] on p "Finaliser la Reservation" at bounding box center [539, 567] width 372 height 13
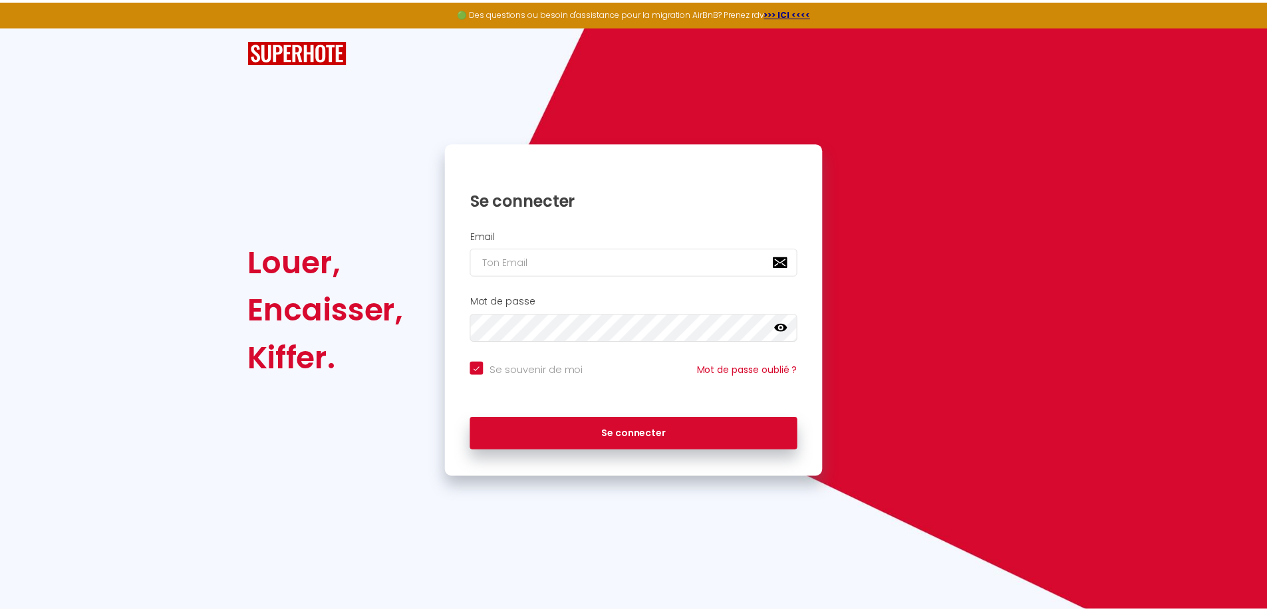
scroll to position [0, 0]
